Goal: Submit feedback/report problem

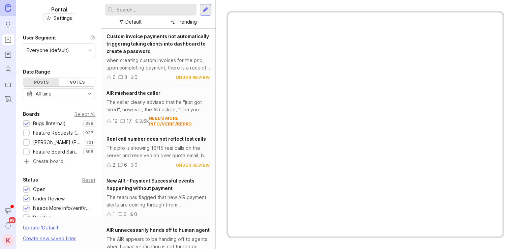
click at [155, 13] on input "text" at bounding box center [155, 9] width 77 height 7
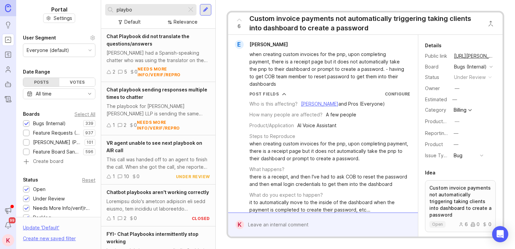
type input "playbo"
click at [158, 148] on div "VR agent unable to see next playbook on AIR call" at bounding box center [159, 146] width 104 height 15
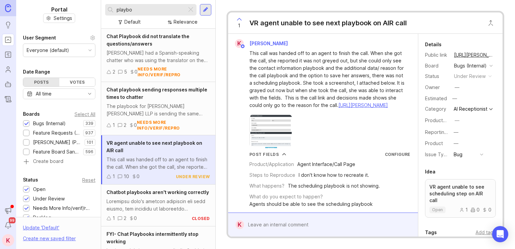
scroll to position [359, 0]
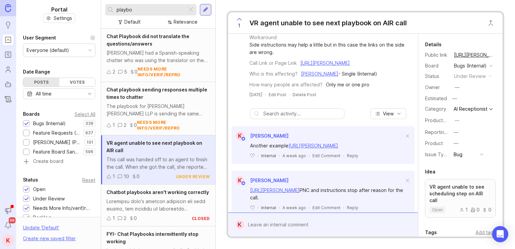
drag, startPoint x: 374, startPoint y: 118, endPoint x: 378, endPoint y: 90, distance: 27.9
click at [278, 224] on div at bounding box center [328, 224] width 168 height 13
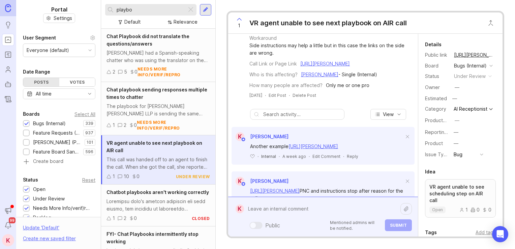
drag, startPoint x: 277, startPoint y: 224, endPoint x: 262, endPoint y: 205, distance: 24.2
click at [262, 205] on textarea at bounding box center [322, 208] width 156 height 13
paste textarea "[URL][PERSON_NAME]"
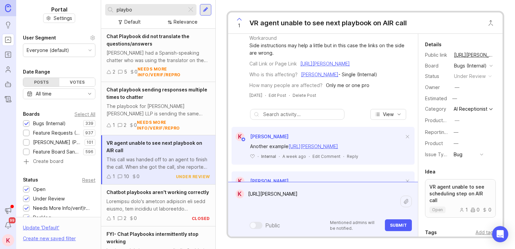
click at [308, 207] on textarea "[URL][PERSON_NAME]" at bounding box center [322, 201] width 156 height 28
paste textarea "[URL][PERSON_NAME]"
click at [325, 192] on textarea "[URL][PERSON_NAME] [URL][PERSON_NAME]" at bounding box center [322, 197] width 156 height 35
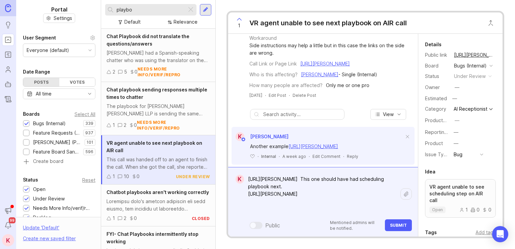
click at [351, 186] on textarea "[URL][PERSON_NAME] This one should have had scheduling playbook next. [URL][PER…" at bounding box center [322, 194] width 156 height 42
click at [311, 212] on textarea "[URL][PERSON_NAME] This one should have had a scheduling playbook next. [URL][P…" at bounding box center [322, 194] width 156 height 42
click at [327, 213] on textarea "[URL][PERSON_NAME] This one should have had a scheduling playbook next. [URL][P…" at bounding box center [322, 194] width 156 height 42
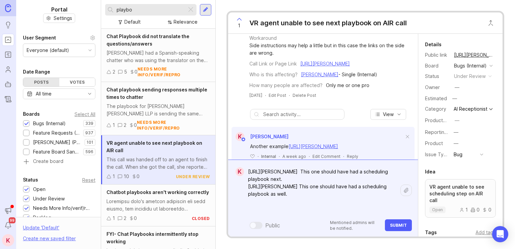
type textarea "[URL][PERSON_NAME] This one should have had a scheduling playbook next. [URL][P…"
click at [396, 222] on button "Submit" at bounding box center [398, 225] width 27 height 12
